Goal: Information Seeking & Learning: Learn about a topic

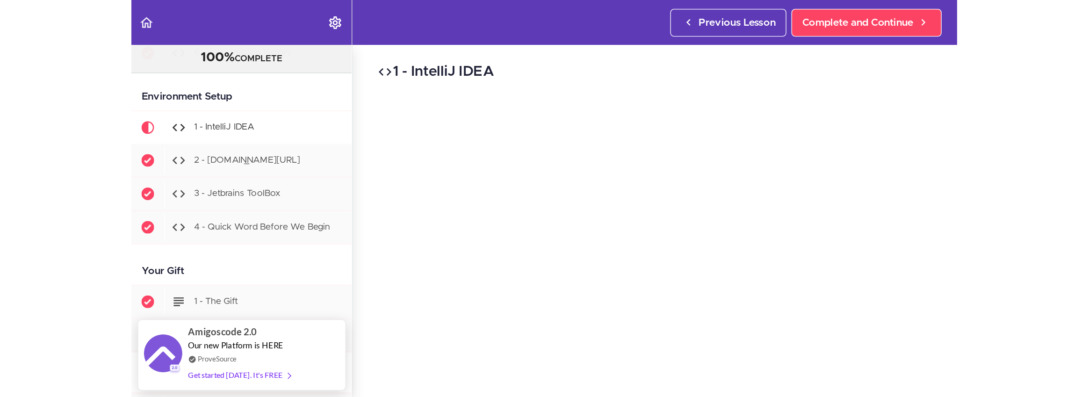
scroll to position [376, 0]
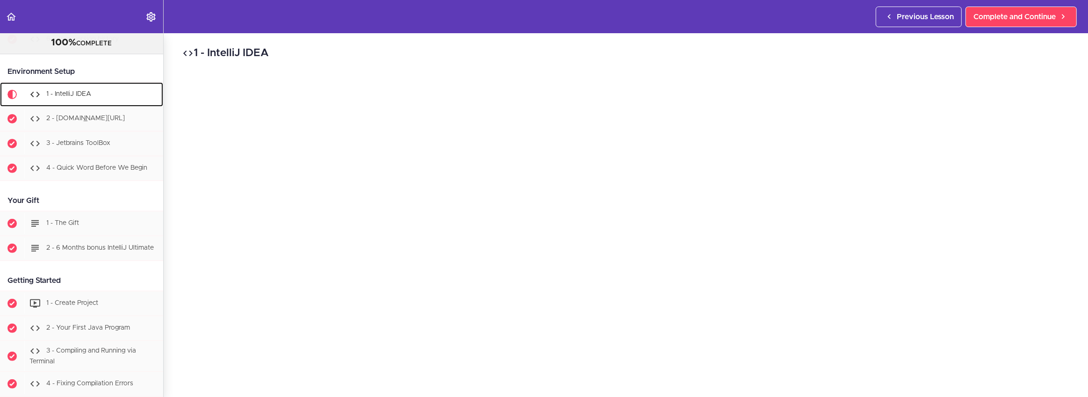
click at [95, 94] on div "1 - IntelliJ IDEA" at bounding box center [93, 94] width 139 height 21
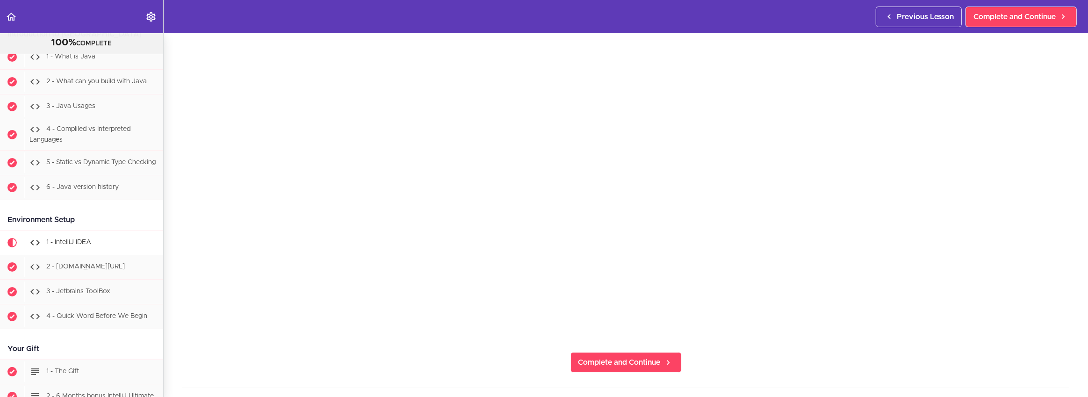
scroll to position [240, 0]
click at [611, 294] on span "Complete and Continue" at bounding box center [620, 359] width 82 height 11
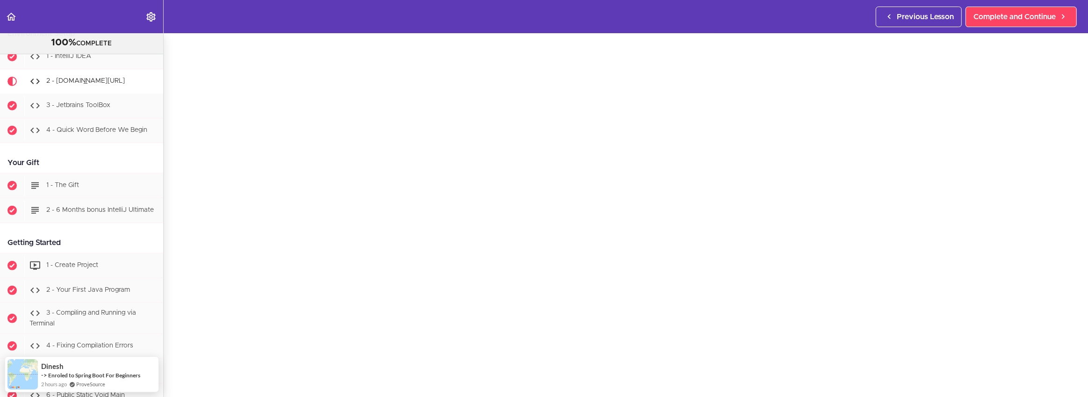
scroll to position [209, 0]
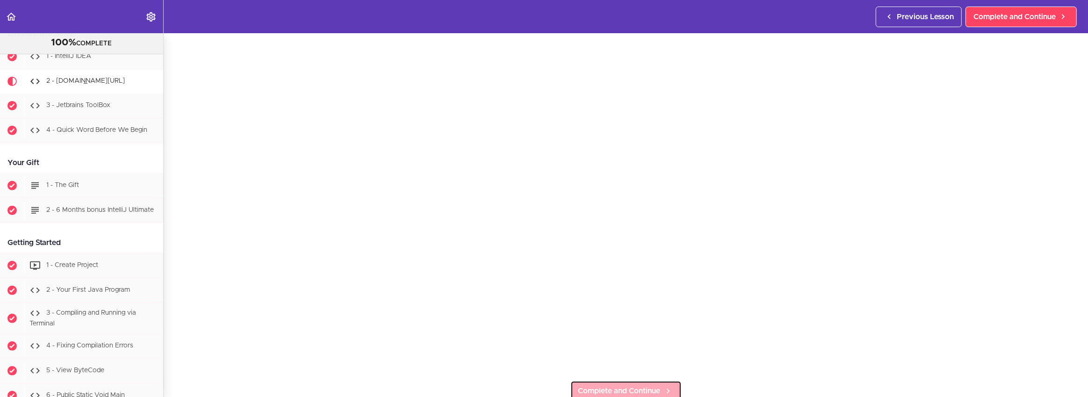
click at [611, 294] on link "Complete and Continue" at bounding box center [626, 391] width 111 height 21
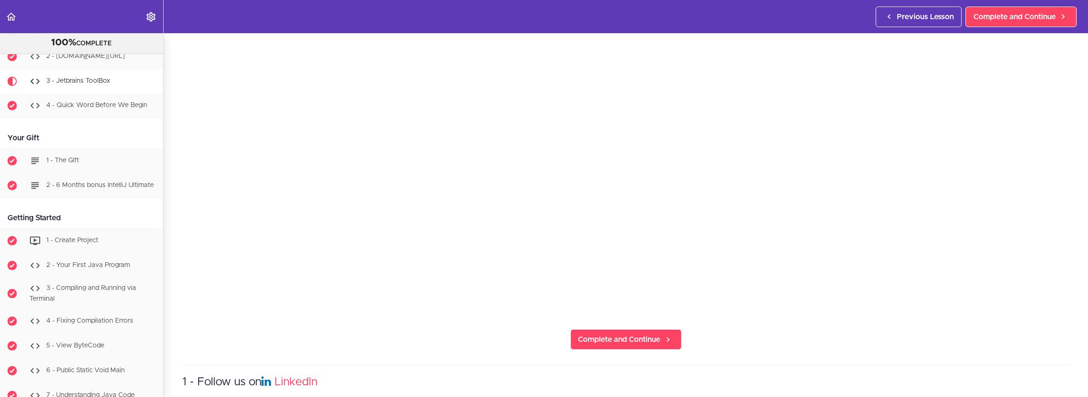
scroll to position [267, 0]
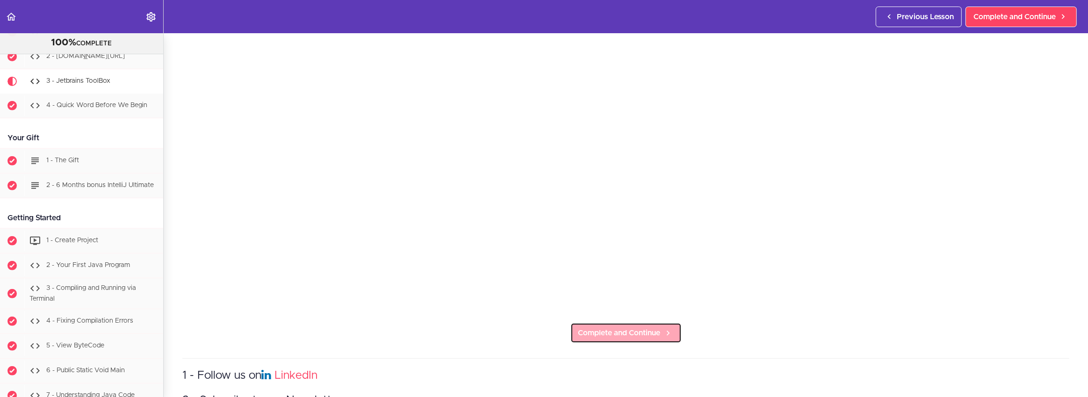
click at [611, 294] on link "Complete and Continue" at bounding box center [626, 333] width 111 height 21
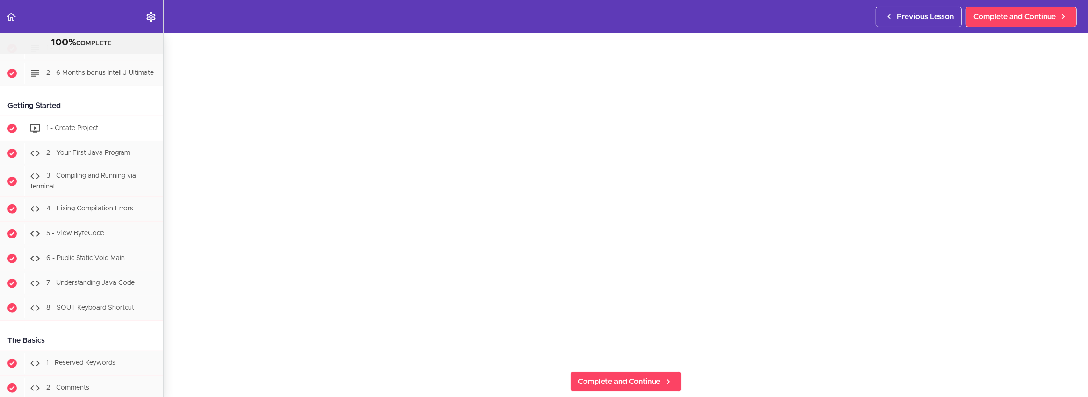
scroll to position [546, 0]
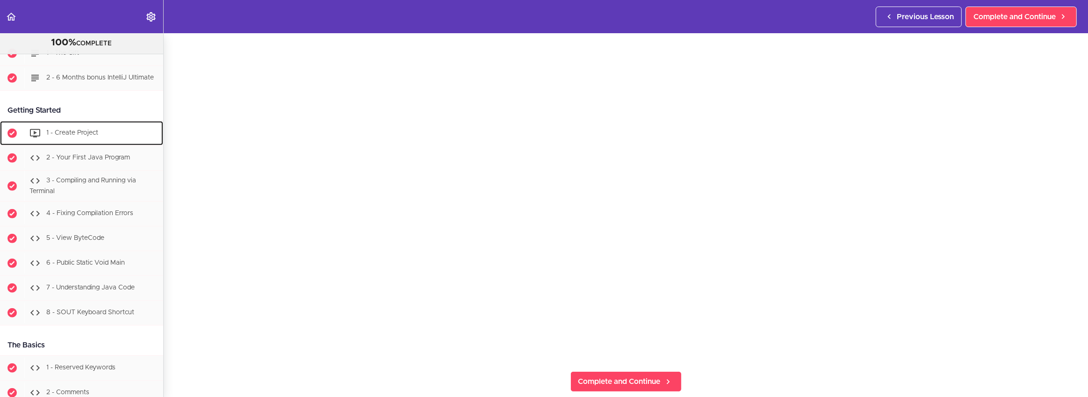
click at [96, 139] on div "1 - Create Project" at bounding box center [93, 133] width 139 height 21
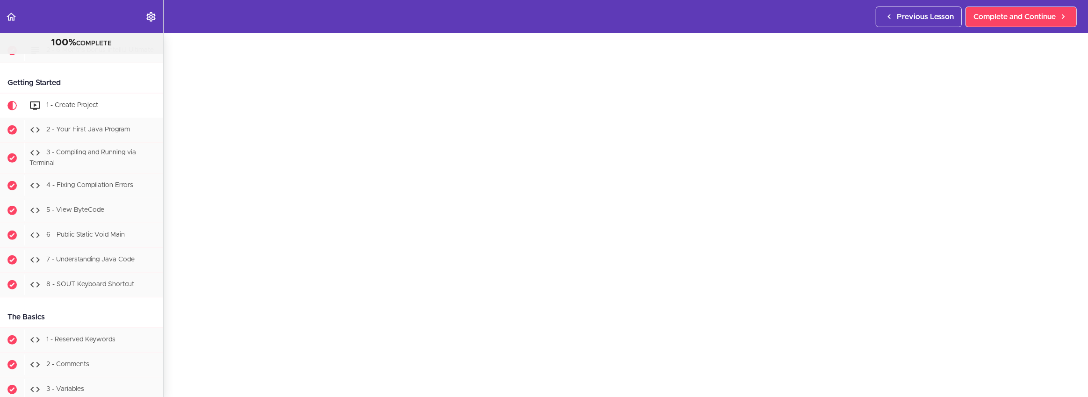
scroll to position [65, 0]
click at [611, 18] on span "Complete and Continue" at bounding box center [1015, 16] width 82 height 11
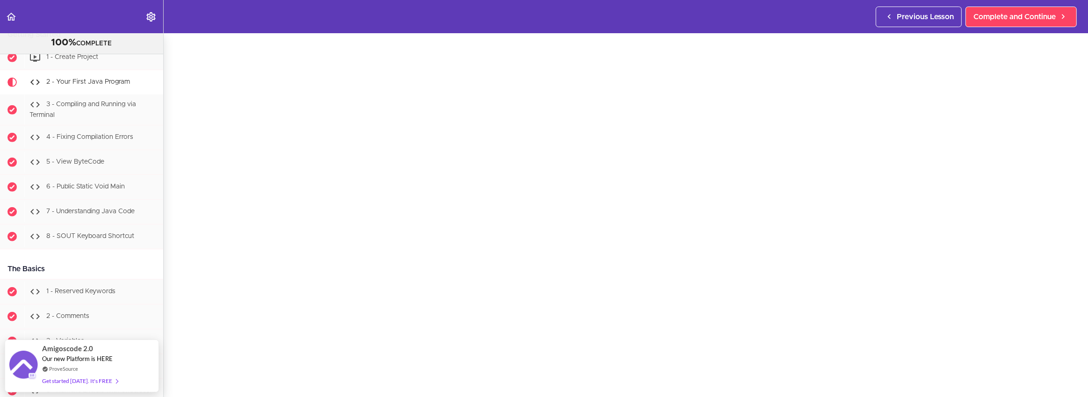
scroll to position [181, 0]
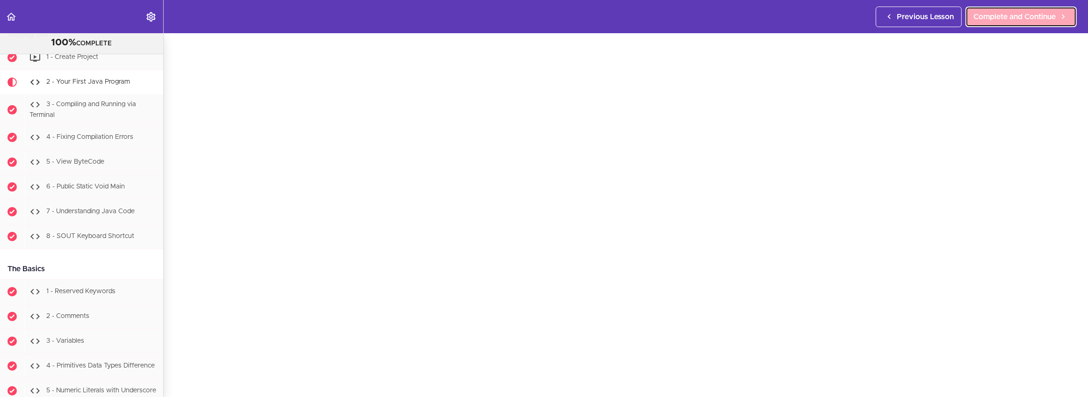
click at [611, 20] on span "Complete and Continue" at bounding box center [1015, 16] width 82 height 11
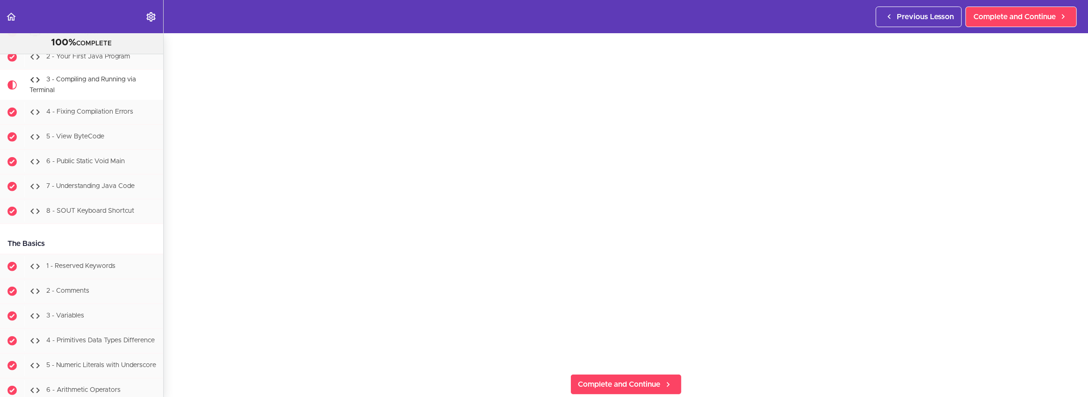
scroll to position [216, 0]
click at [611, 294] on link "Complete and Continue" at bounding box center [626, 384] width 111 height 21
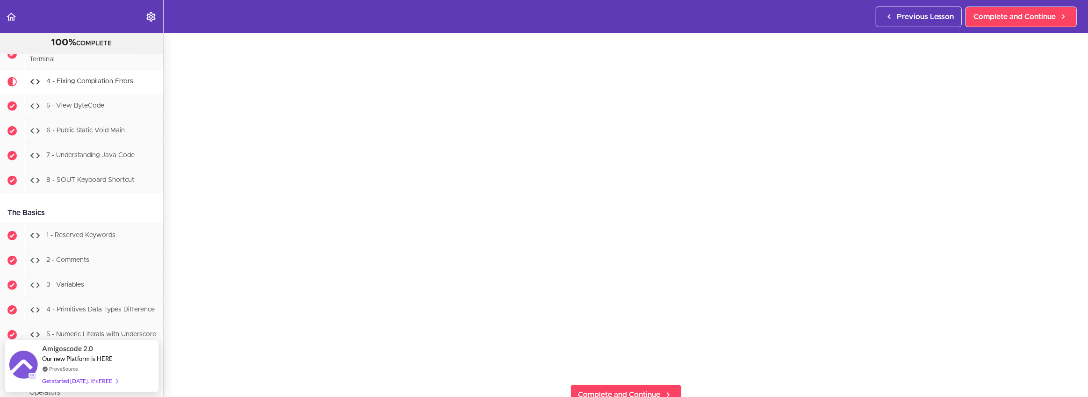
scroll to position [206, 0]
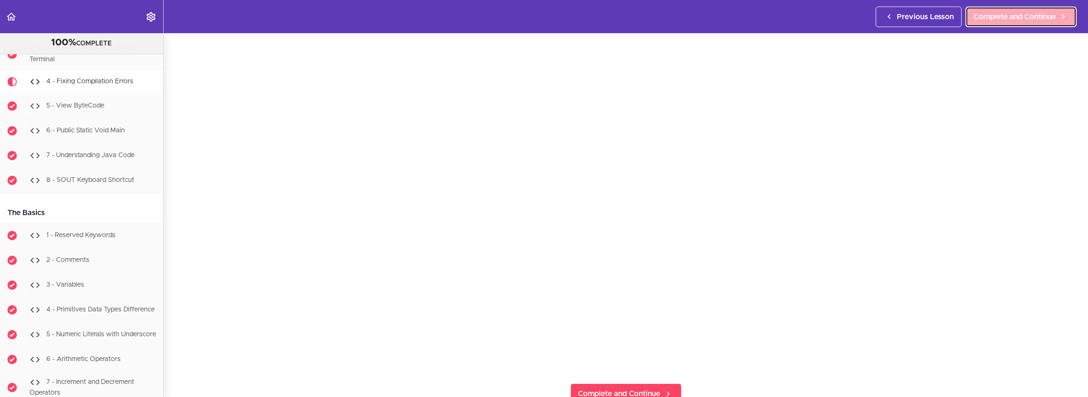
click at [611, 14] on span "Complete and Continue" at bounding box center [1015, 16] width 82 height 11
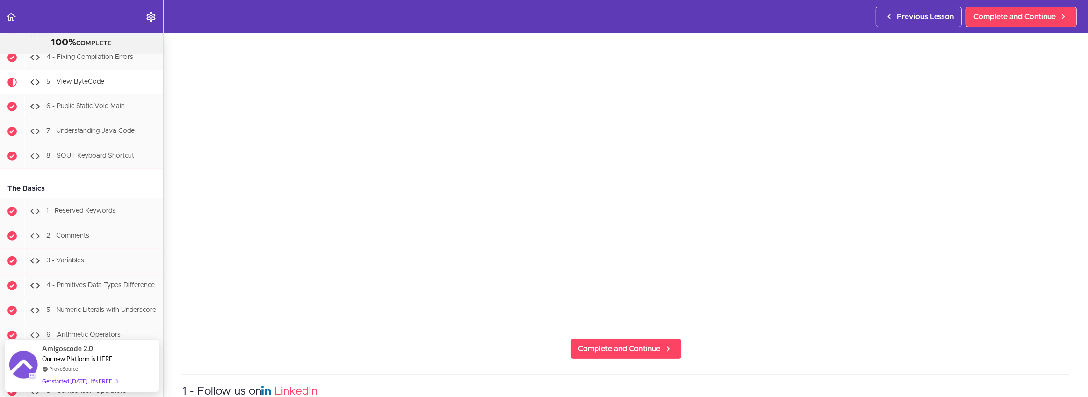
scroll to position [329, 0]
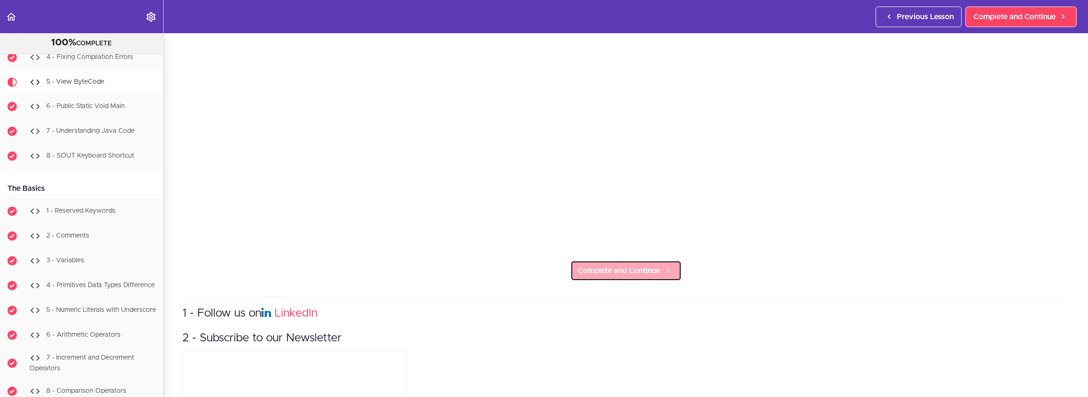
click at [611, 268] on link "Complete and Continue" at bounding box center [626, 271] width 111 height 21
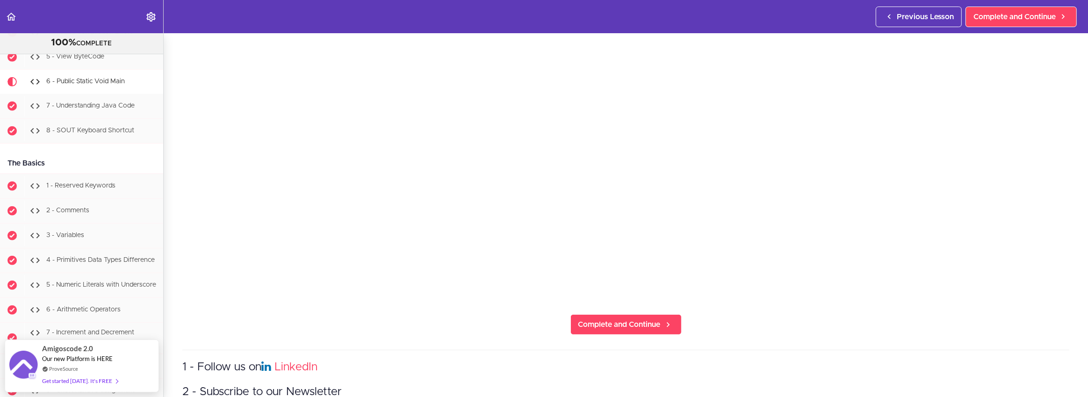
scroll to position [268, 0]
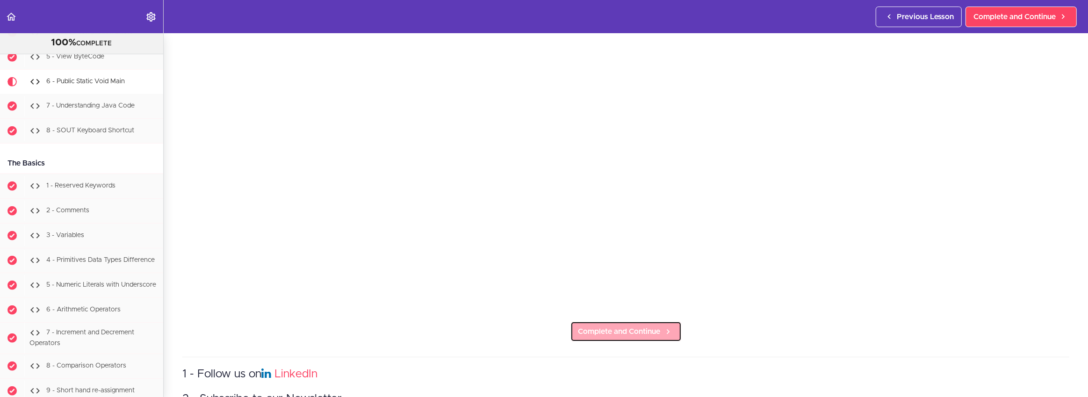
click at [611, 294] on link "Complete and Continue" at bounding box center [626, 331] width 111 height 21
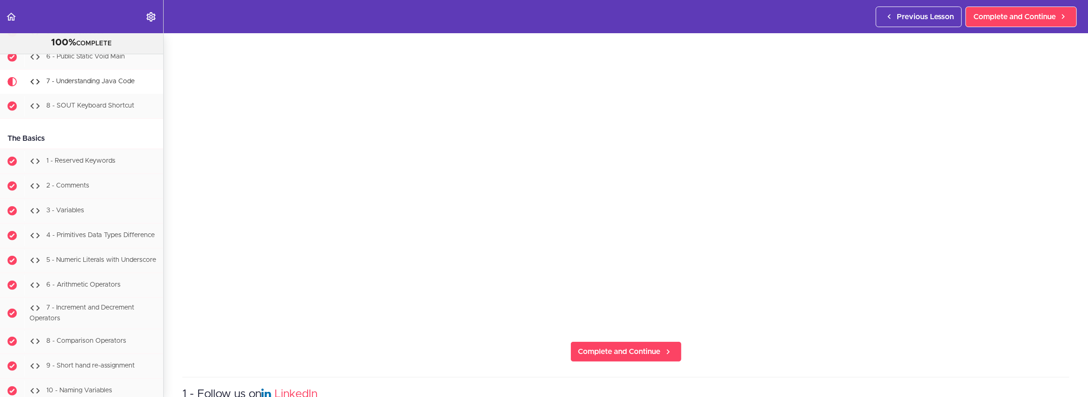
scroll to position [257, 0]
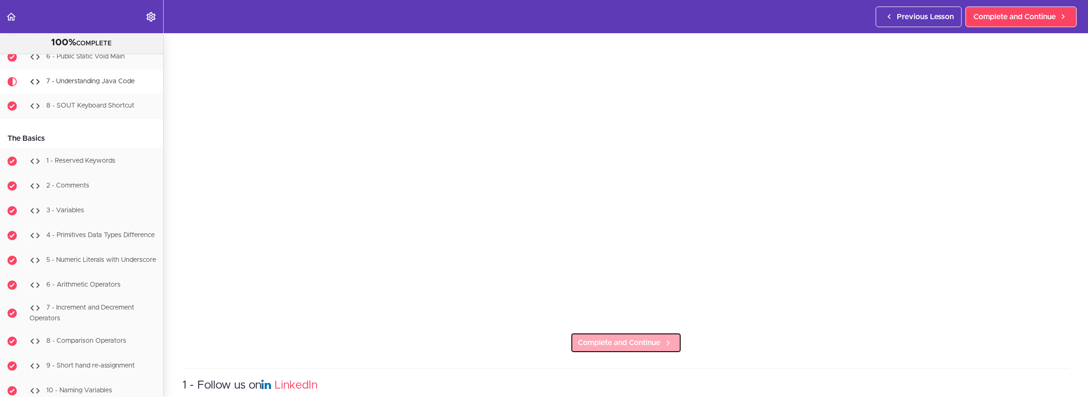
click at [611, 294] on span "Complete and Continue" at bounding box center [620, 342] width 82 height 11
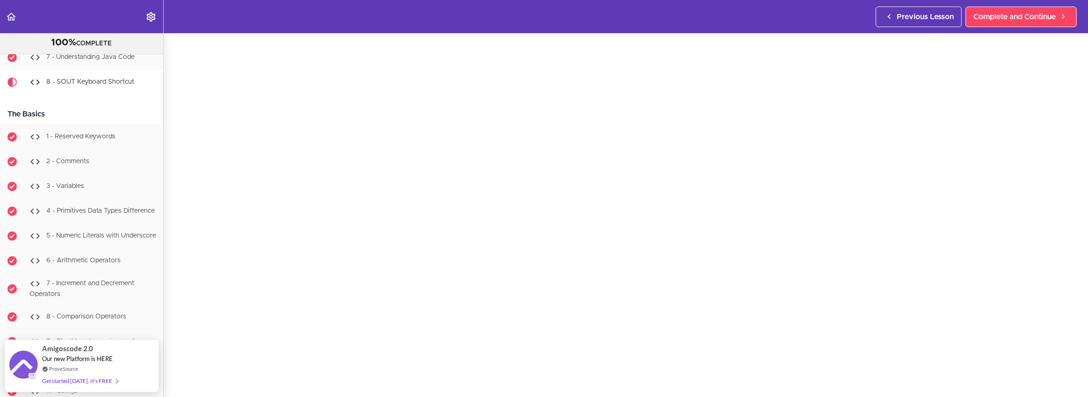
scroll to position [253, 0]
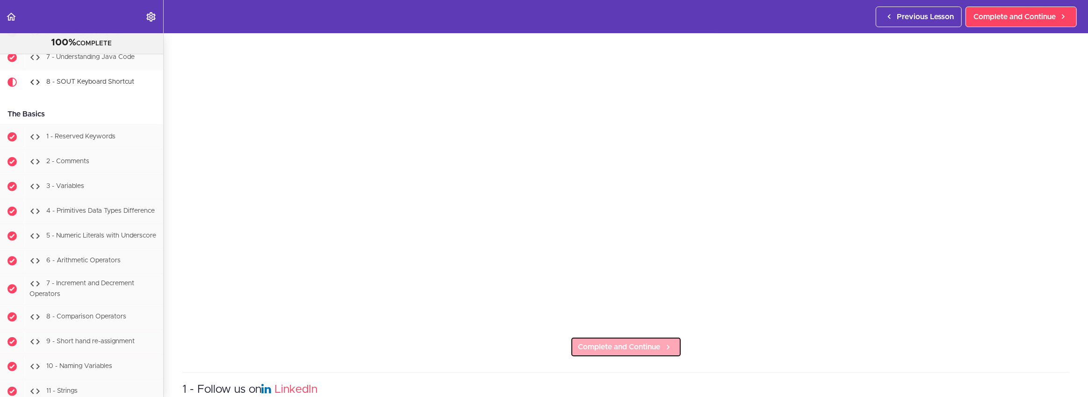
click at [611, 294] on link "Complete and Continue" at bounding box center [626, 347] width 111 height 21
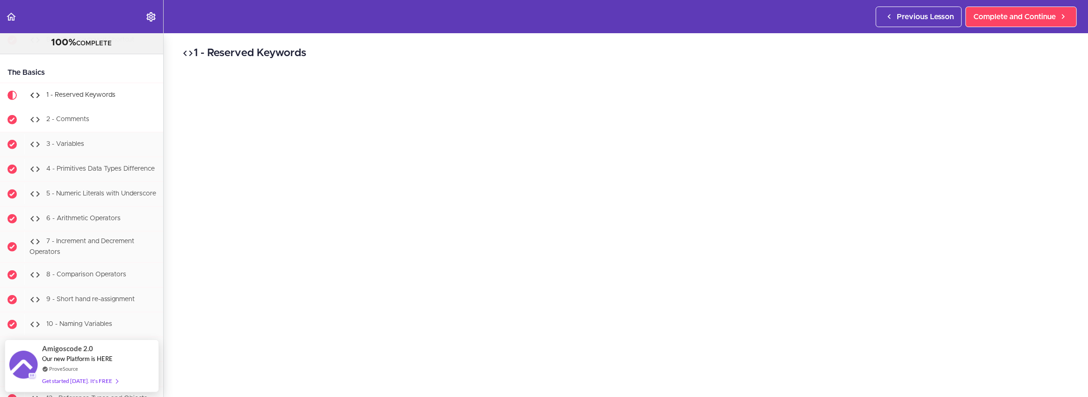
scroll to position [818, 0]
